Goal: Transaction & Acquisition: Purchase product/service

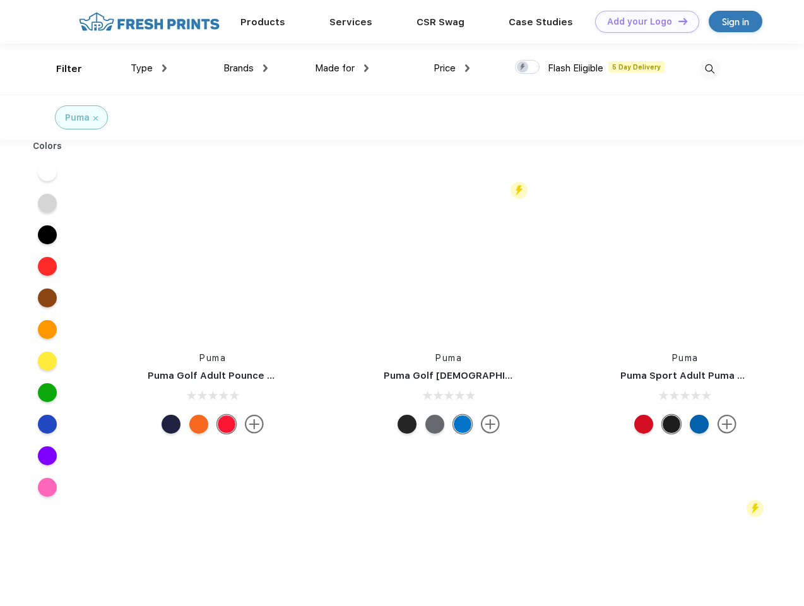
scroll to position [1, 0]
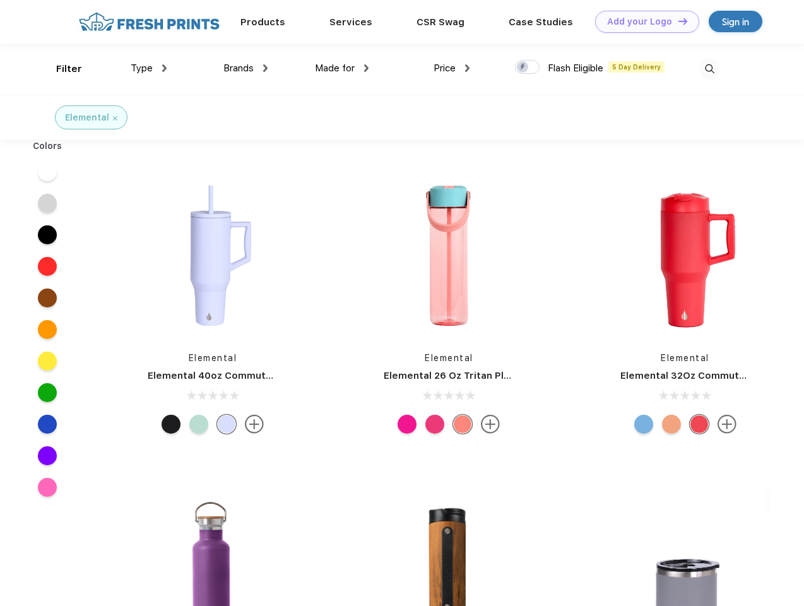
click at [642, 21] on link "Add your Logo Design Tool" at bounding box center [647, 22] width 104 height 22
click at [0, 0] on div "Design Tool" at bounding box center [0, 0] width 0 height 0
click at [677, 21] on link "Add your Logo Design Tool" at bounding box center [647, 22] width 104 height 22
click at [61, 69] on div "Filter" at bounding box center [69, 69] width 26 height 15
click at [149, 68] on span "Type" at bounding box center [142, 67] width 22 height 11
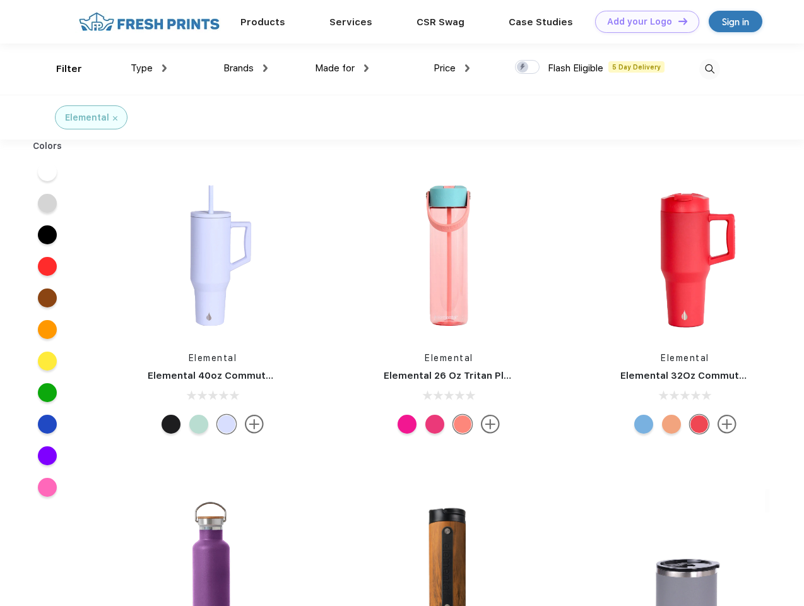
click at [245, 68] on span "Brands" at bounding box center [238, 67] width 30 height 11
click at [342, 68] on span "Made for" at bounding box center [335, 67] width 40 height 11
click at [452, 68] on span "Price" at bounding box center [444, 67] width 22 height 11
click at [527, 67] on div at bounding box center [527, 67] width 25 height 14
click at [523, 67] on input "checkbox" at bounding box center [519, 63] width 8 height 8
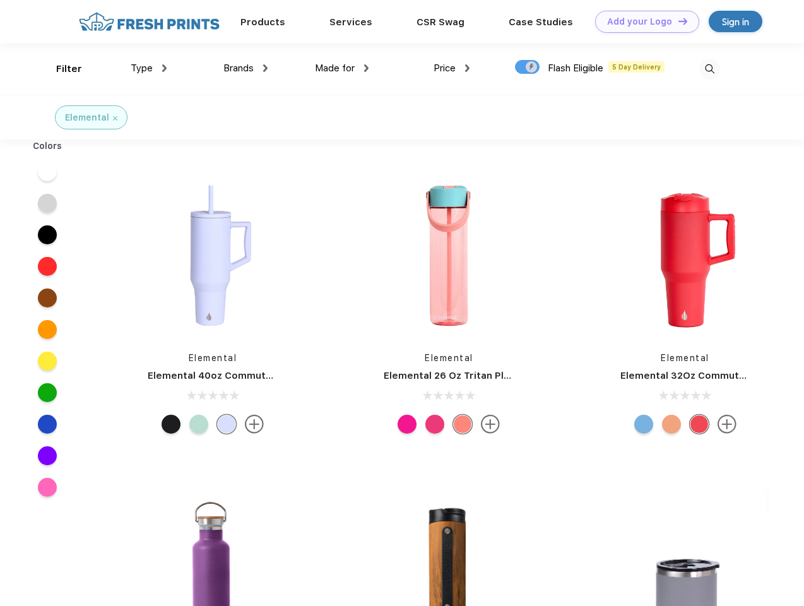
click at [709, 69] on img at bounding box center [709, 69] width 21 height 21
